Goal: Information Seeking & Learning: Learn about a topic

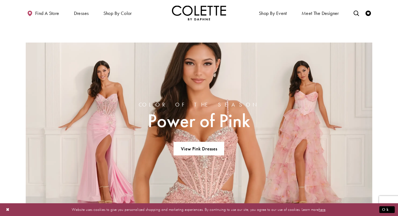
scroll to position [324, 0]
click at [202, 149] on link "View Pink Dresses" at bounding box center [199, 149] width 51 height 14
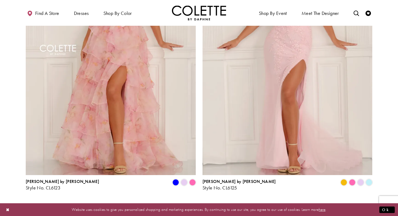
scroll to position [945, 0]
click at [191, 202] on span "2" at bounding box center [191, 205] width 2 height 6
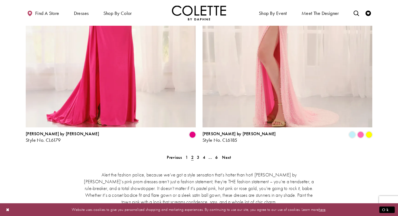
scroll to position [1032, 0]
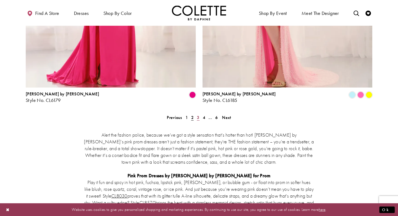
click at [199, 115] on span "3" at bounding box center [198, 118] width 2 height 6
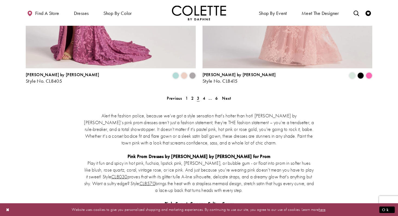
scroll to position [1051, 0]
click at [205, 95] on span "4" at bounding box center [204, 98] width 2 height 6
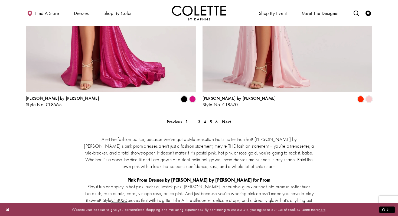
scroll to position [1025, 0]
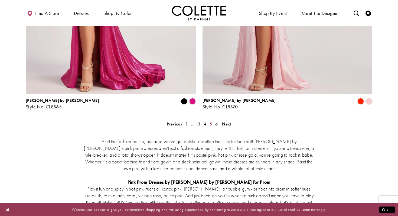
click at [211, 121] on span "5" at bounding box center [211, 124] width 2 height 6
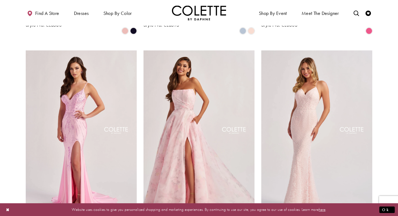
scroll to position [224, 0]
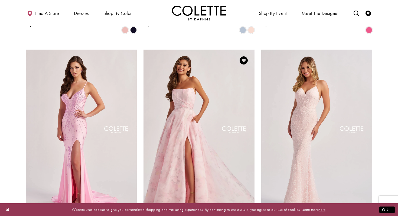
click at [189, 106] on img "Visit Colette by Daphne Style No. CL8635 Page" at bounding box center [198, 130] width 111 height 161
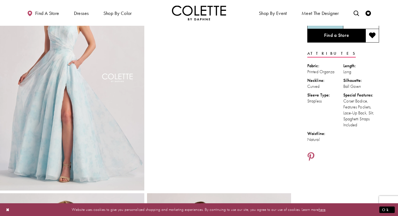
scroll to position [52, 0]
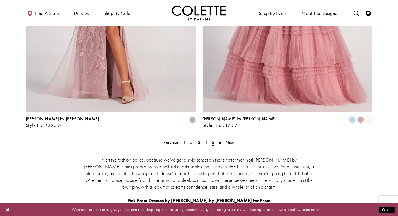
scroll to position [1027, 0]
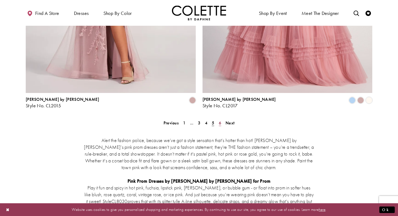
click at [221, 119] on link "6" at bounding box center [220, 123] width 6 height 8
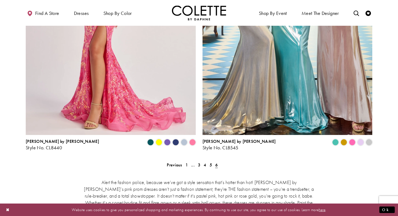
scroll to position [587, 0]
